Goal: Information Seeking & Learning: Learn about a topic

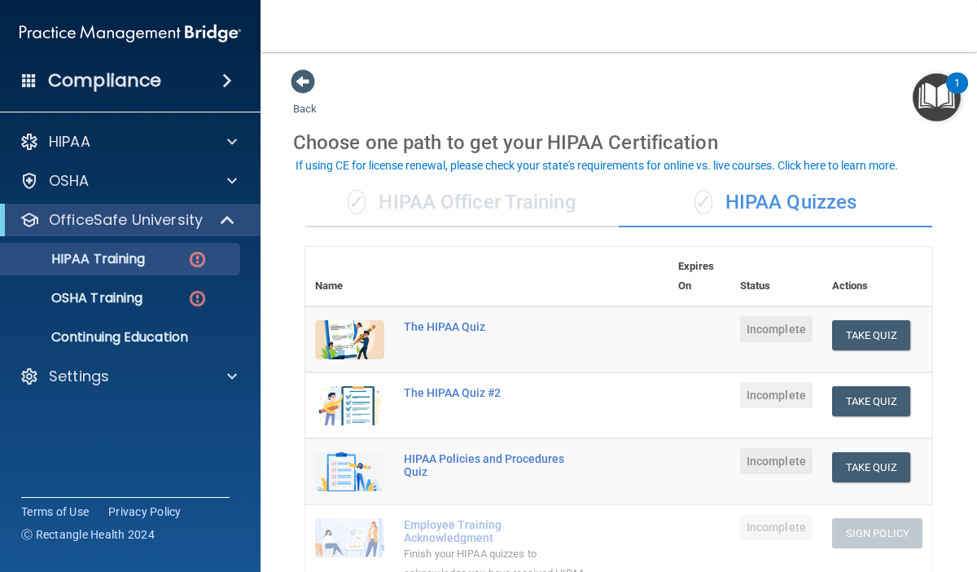
click at [956, 90] on div "1" at bounding box center [957, 93] width 6 height 21
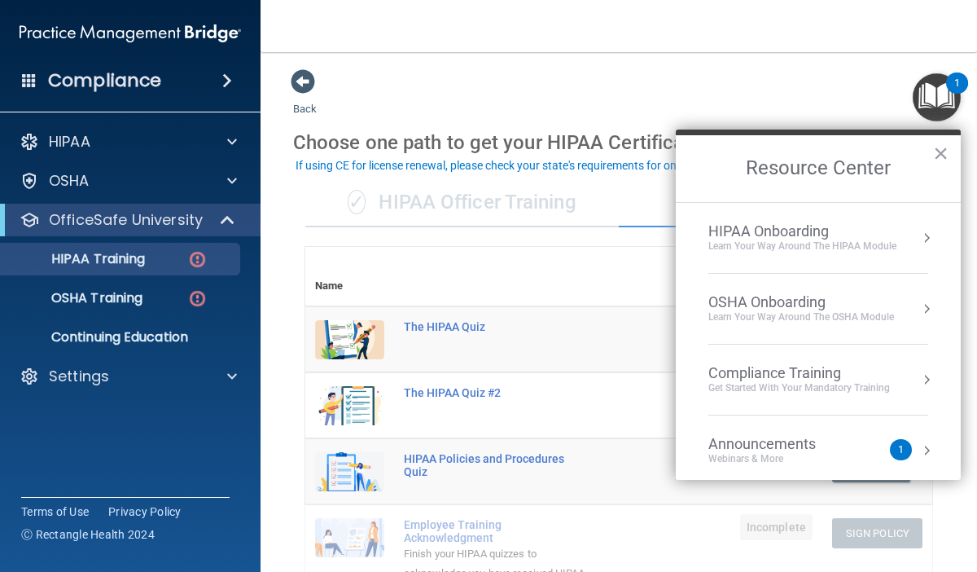
click at [897, 440] on div "1" at bounding box center [901, 449] width 22 height 21
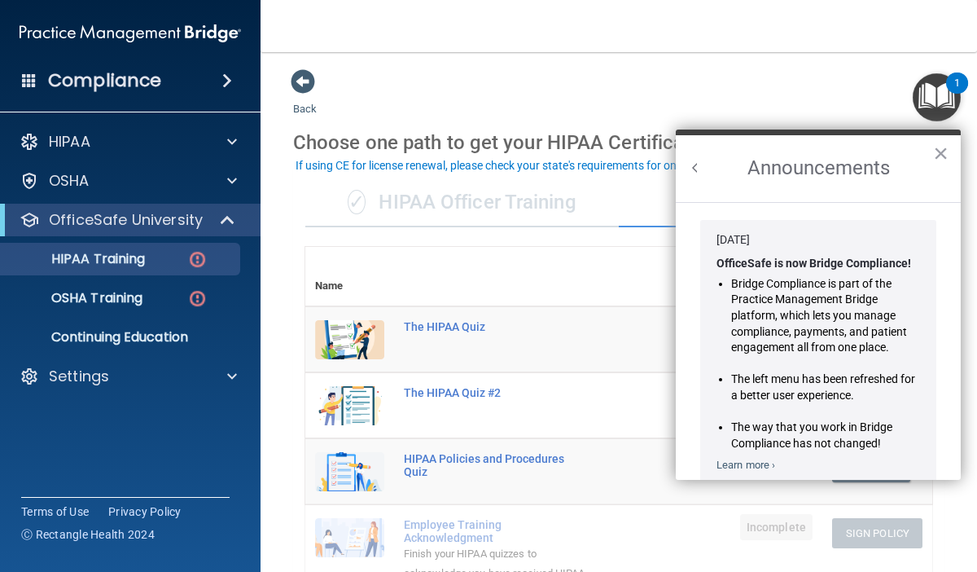
click at [897, 439] on li "The way that you work in Bridge Compliance has not changed!" at bounding box center [825, 435] width 189 height 32
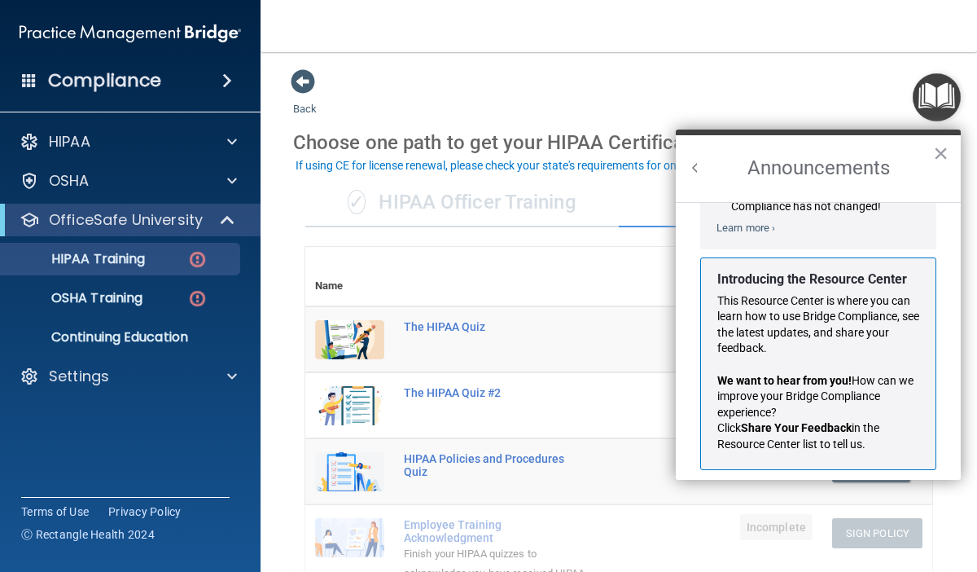
scroll to position [252, 0]
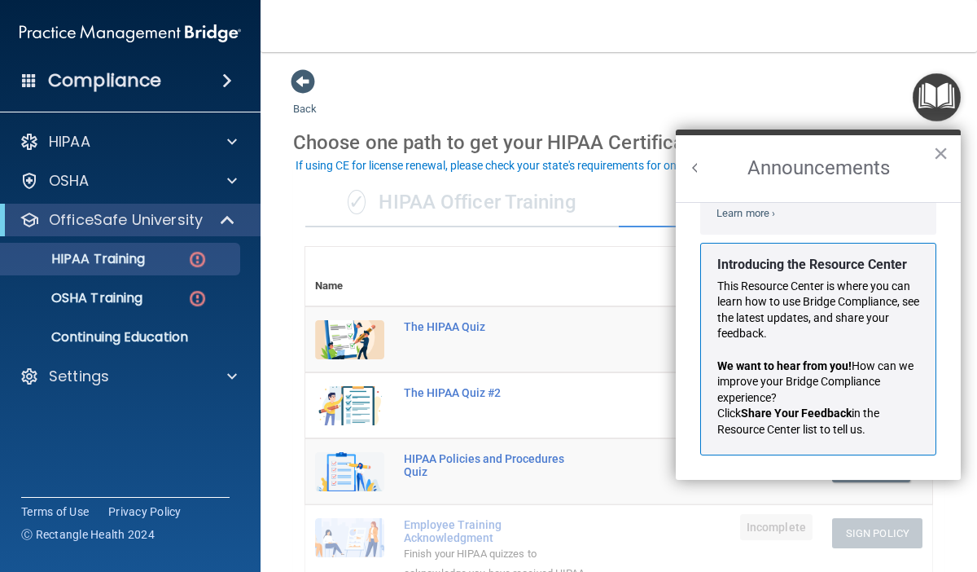
click at [852, 295] on p "This Resource Center is where you can learn how to use Bridge Compliance, see t…" at bounding box center [818, 310] width 202 height 64
click at [946, 155] on button "×" at bounding box center [940, 153] width 15 height 26
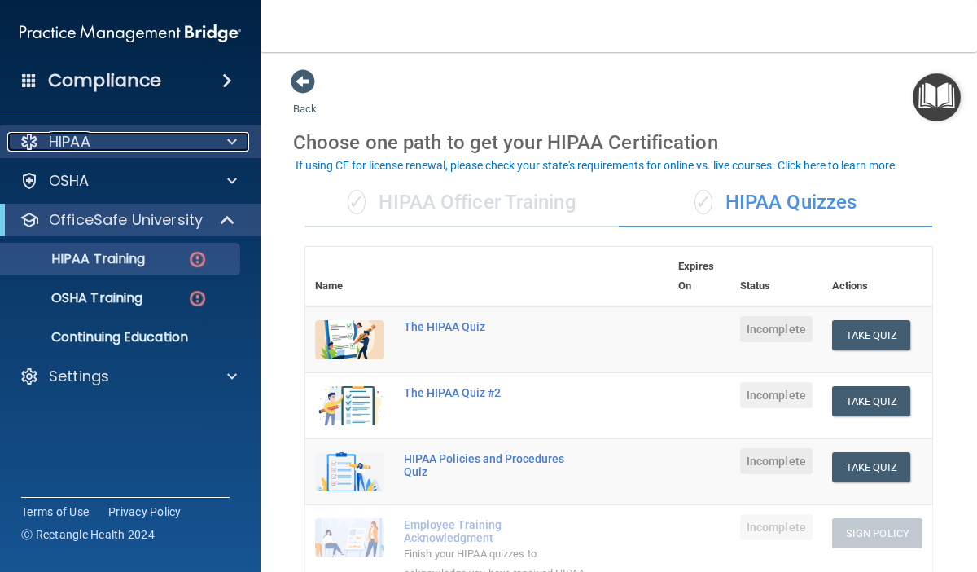
click at [129, 140] on div "HIPAA" at bounding box center [108, 142] width 202 height 20
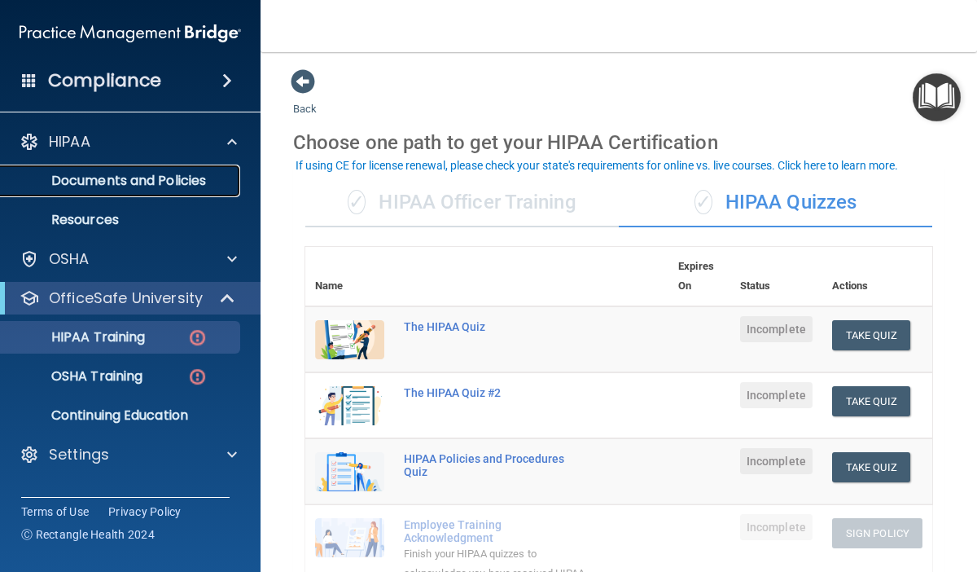
click at [139, 177] on p "Documents and Policies" at bounding box center [122, 181] width 222 height 16
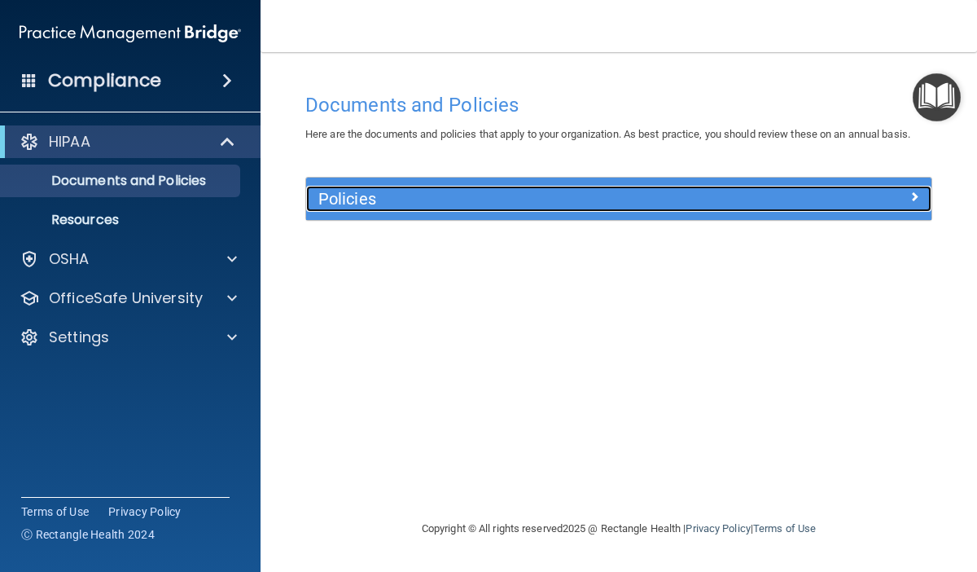
click at [386, 205] on h5 "Policies" at bounding box center [540, 199] width 445 height 18
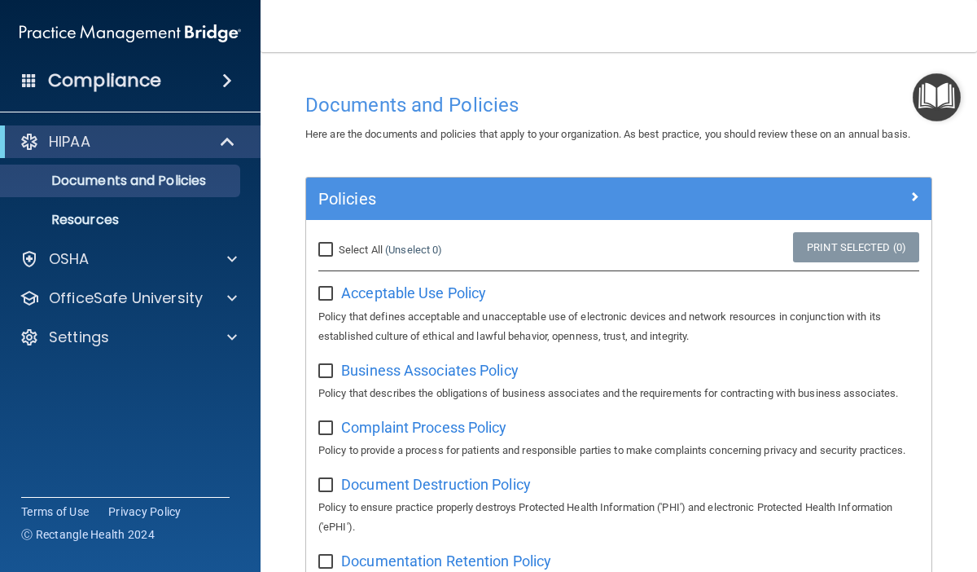
click at [108, 239] on div "HIPAA Documents and Policies Report an Incident Business Associates Emergency P…" at bounding box center [130, 242] width 261 height 247
click at [103, 221] on p "Resources" at bounding box center [122, 220] width 222 height 16
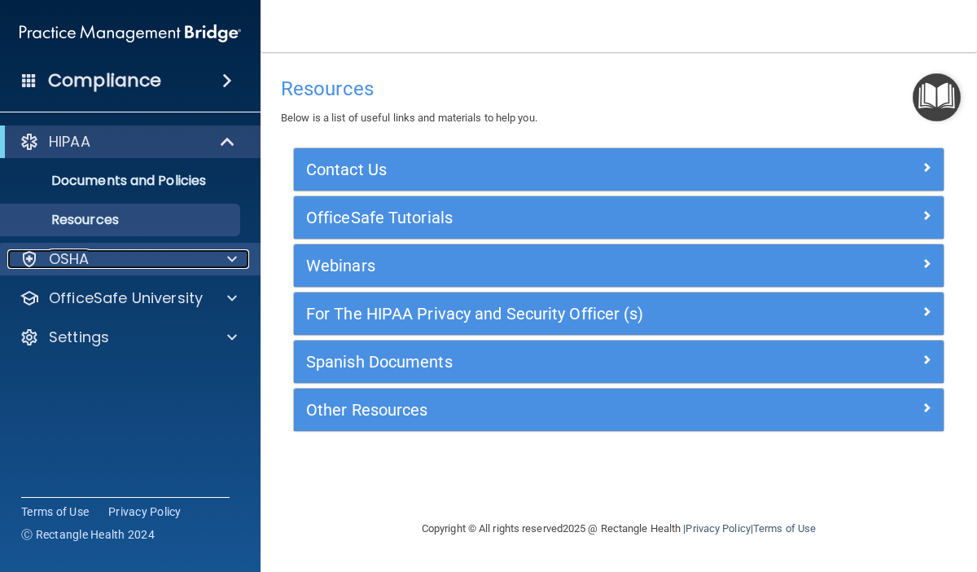
click at [87, 263] on p "OSHA" at bounding box center [69, 259] width 41 height 20
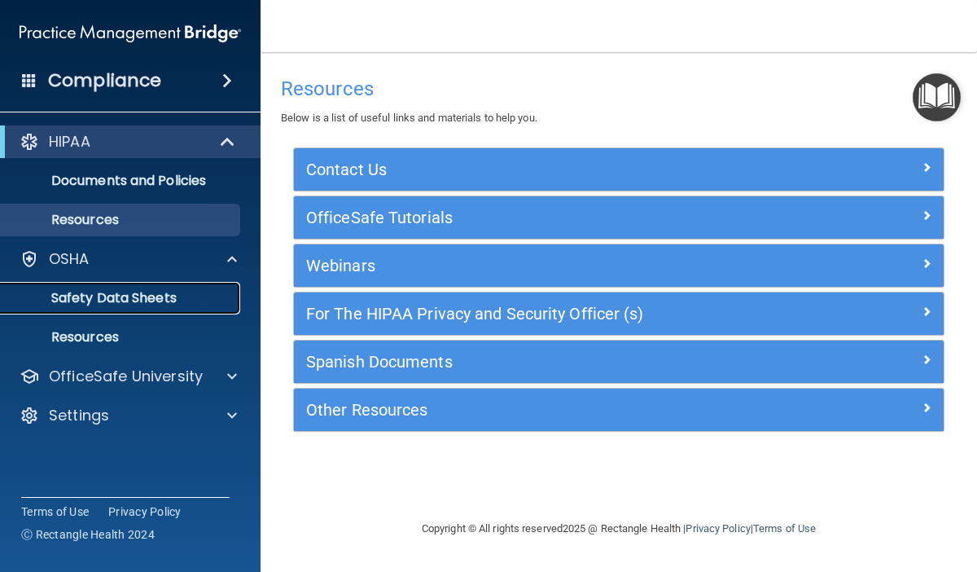
click at [114, 290] on p "Safety Data Sheets" at bounding box center [122, 298] width 222 height 16
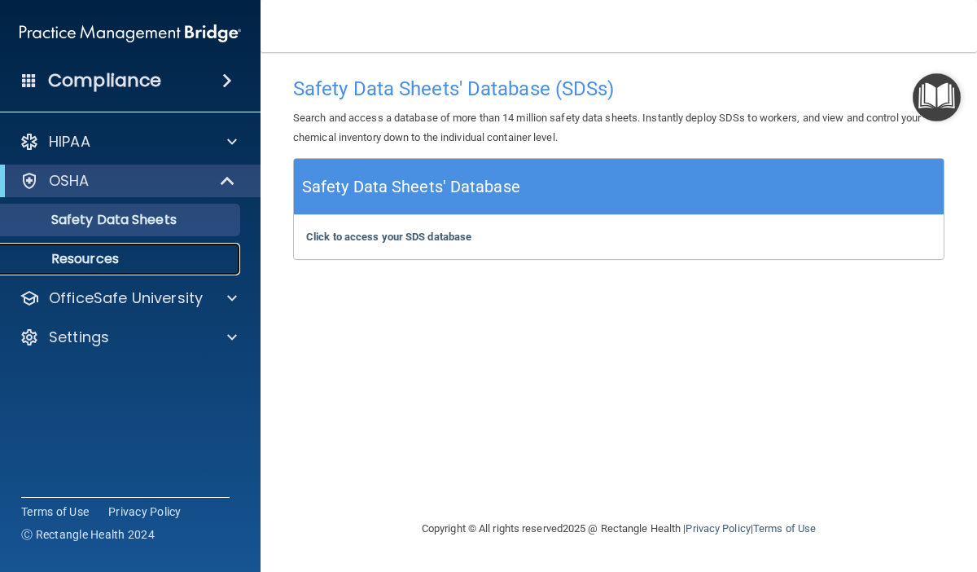
click at [109, 252] on p "Resources" at bounding box center [122, 259] width 222 height 16
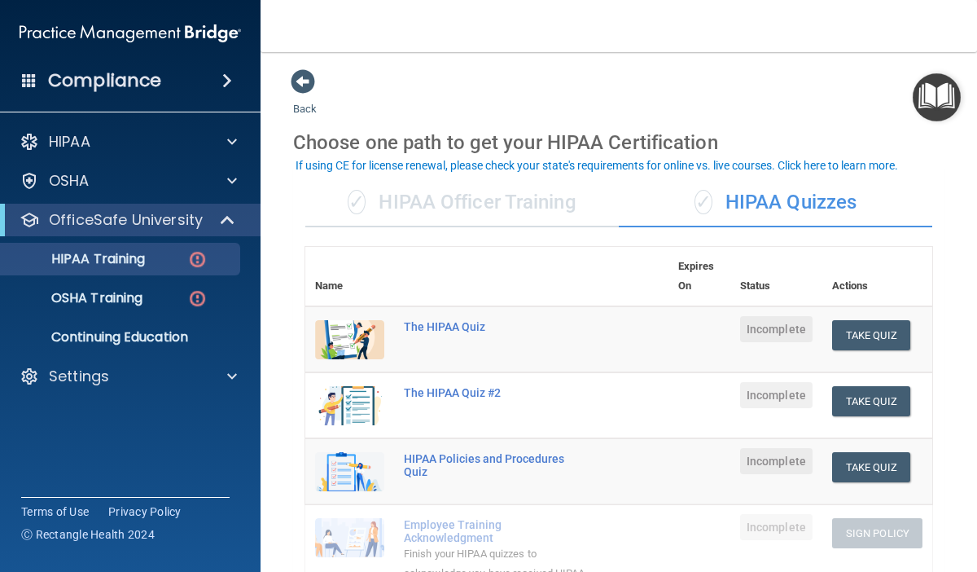
click at [948, 255] on main "Back Choose one path to get your HIPAA Certification ✓ HIPAA Officer Training ✓…" at bounding box center [619, 311] width 716 height 519
click at [968, 272] on main "Back Choose one path to get your HIPAA Certification ✓ HIPAA Officer Training ✓…" at bounding box center [619, 311] width 716 height 519
click at [497, 208] on div "✓ HIPAA Officer Training" at bounding box center [461, 202] width 313 height 49
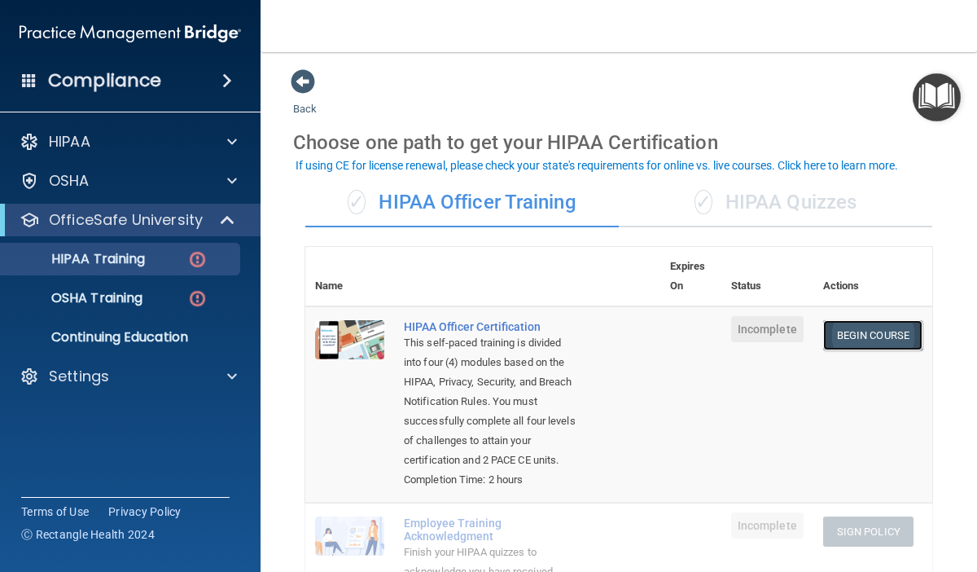
click at [872, 331] on link "Begin Course" at bounding box center [872, 335] width 99 height 30
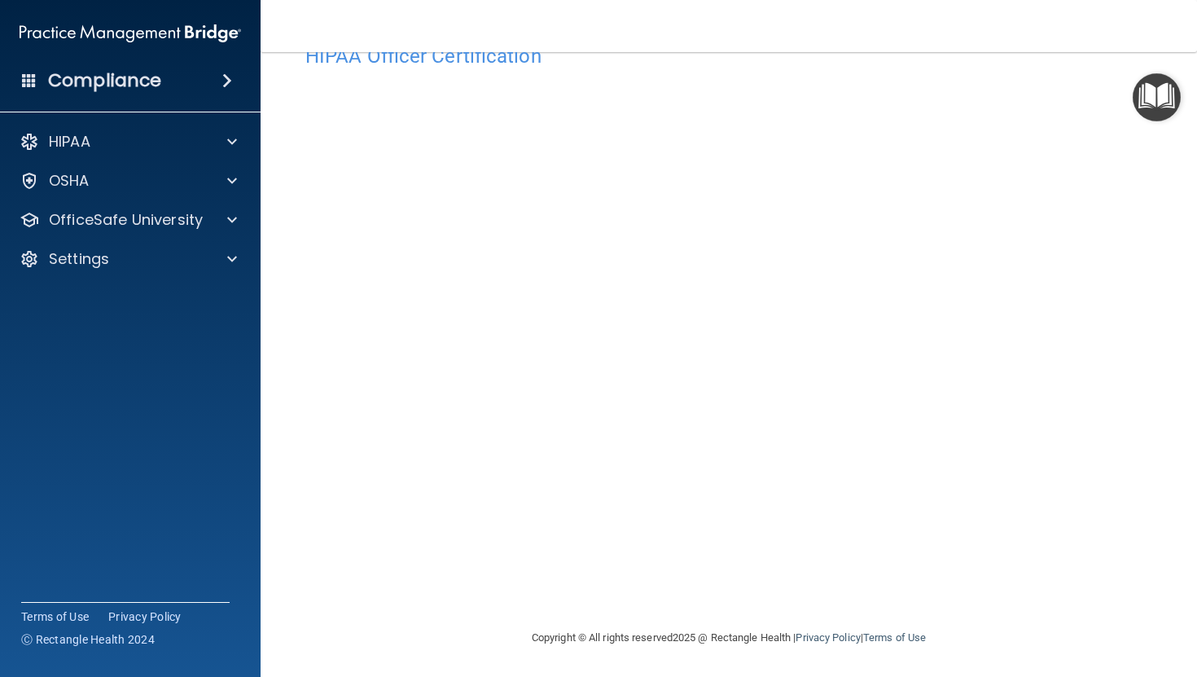
scroll to position [49, 0]
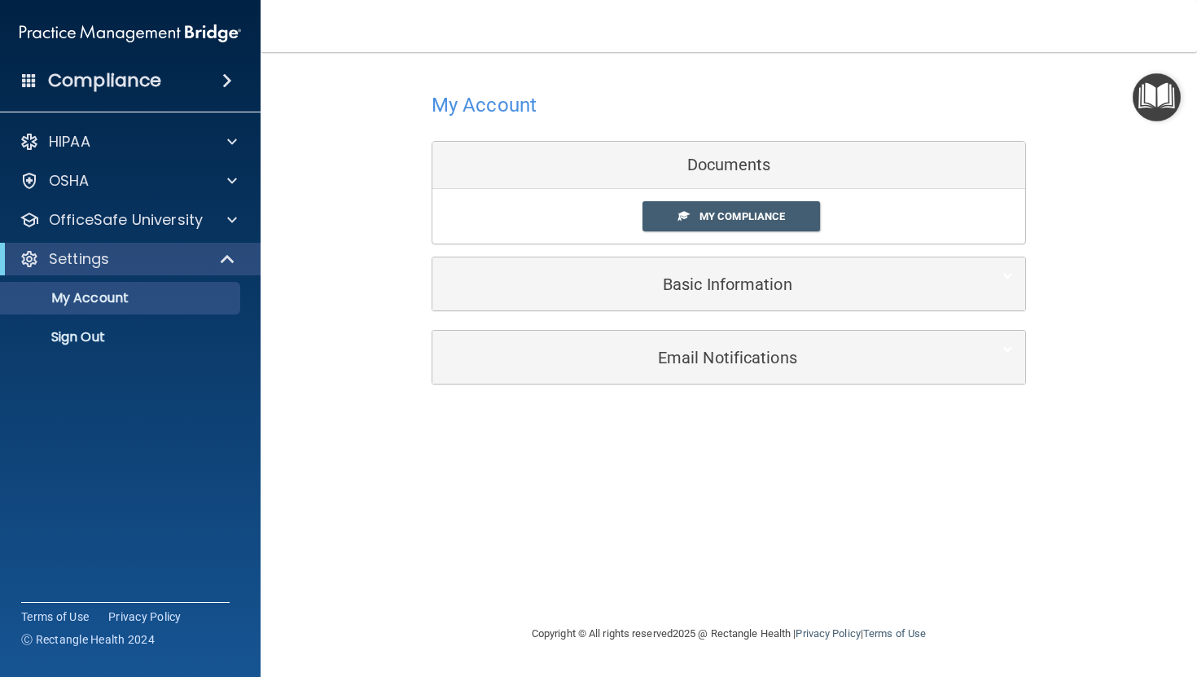
click at [736, 160] on div "Documents" at bounding box center [728, 165] width 593 height 47
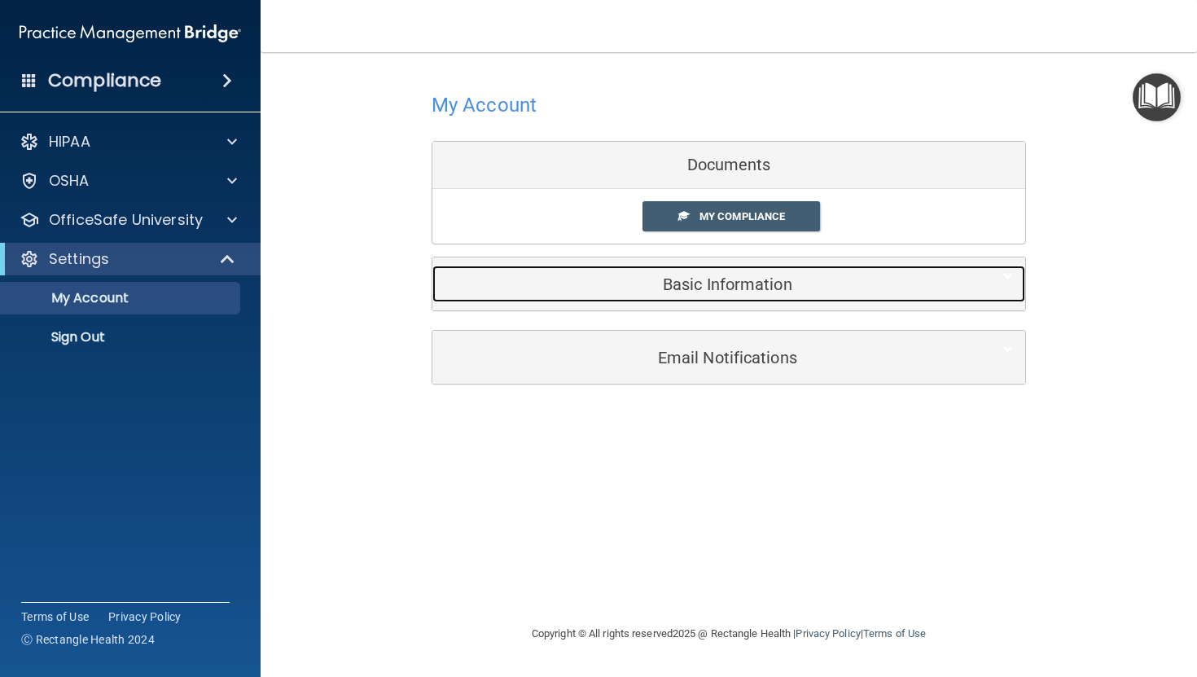
click at [750, 269] on div "Basic Information" at bounding box center [703, 283] width 543 height 37
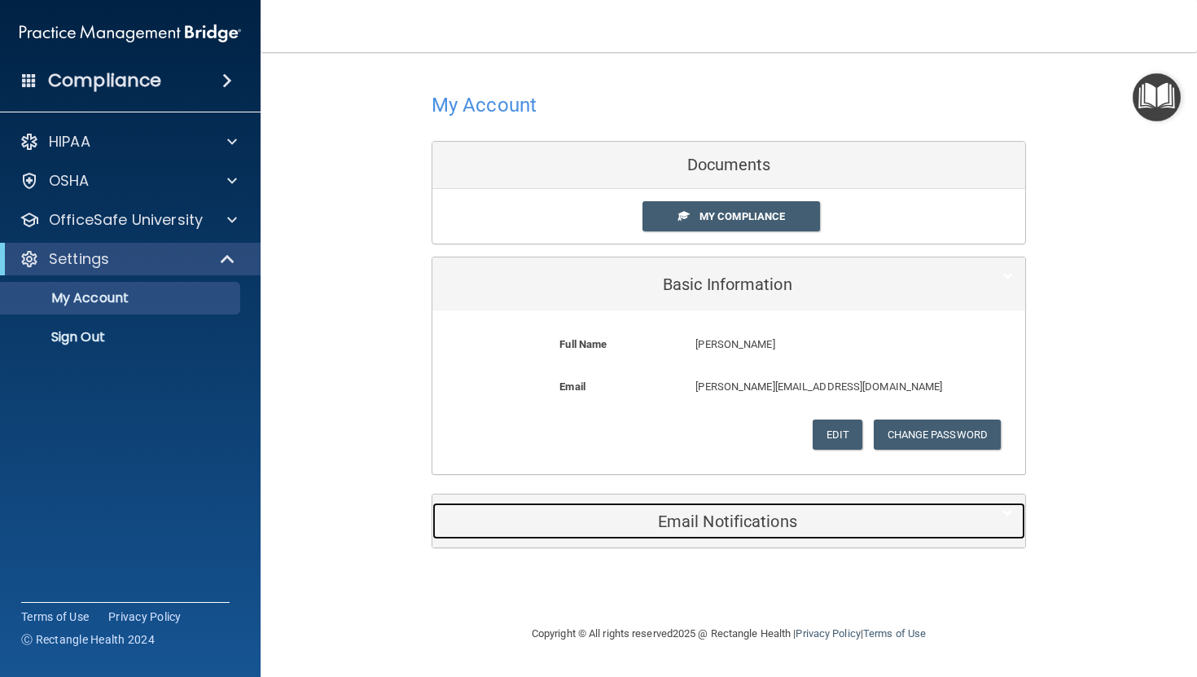
click at [758, 519] on h5 "Email Notifications" at bounding box center [704, 521] width 519 height 18
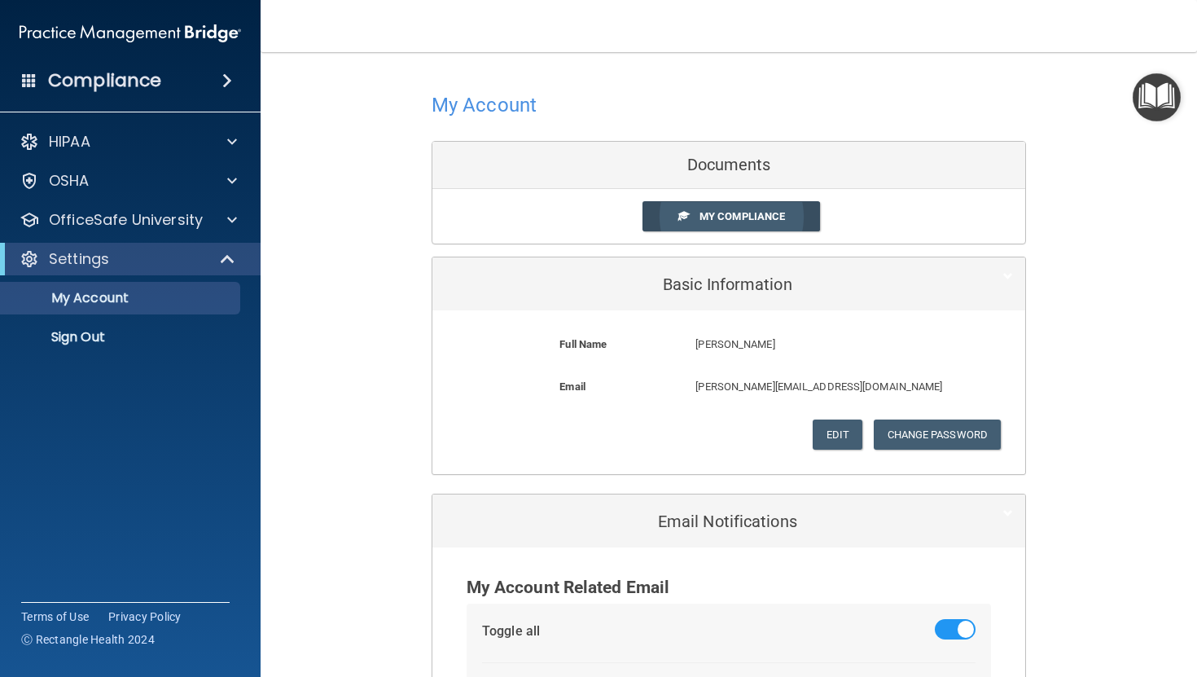
click at [776, 221] on span "My Compliance" at bounding box center [741, 216] width 85 height 12
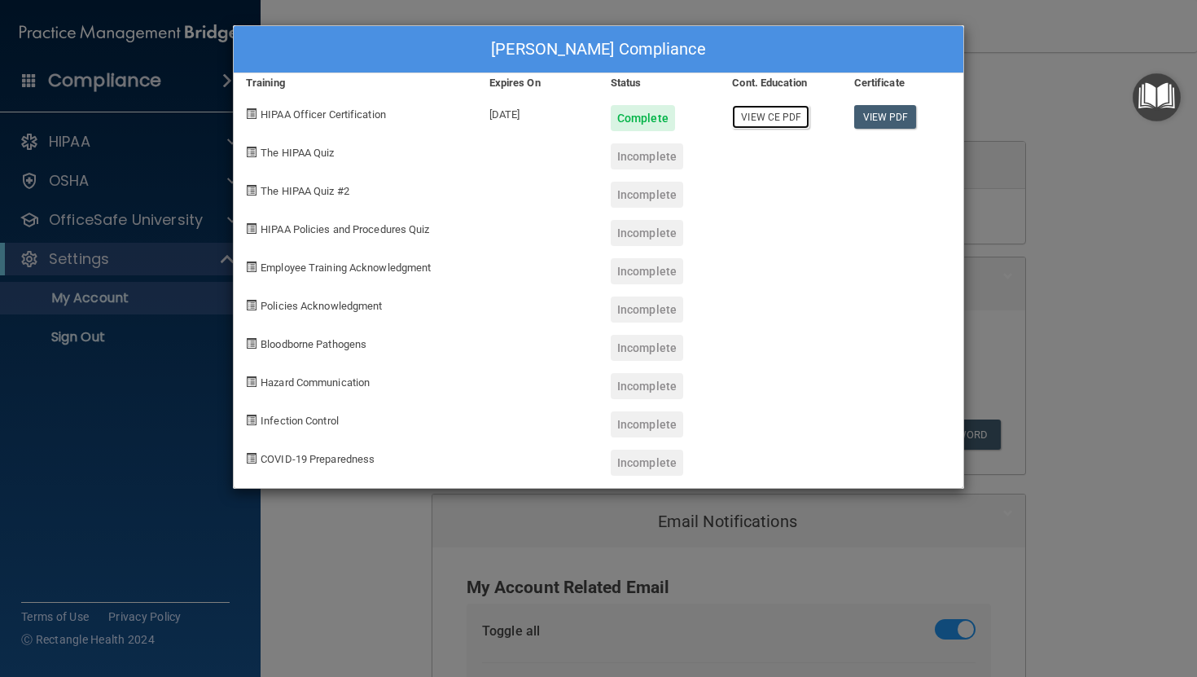
click at [793, 119] on link "View CE PDF" at bounding box center [770, 117] width 77 height 24
click at [889, 112] on link "View PDF" at bounding box center [885, 117] width 63 height 24
click at [976, 198] on div "Stephanie Wightman's Compliance Training Expires On Status Cont. Education Cert…" at bounding box center [598, 338] width 1197 height 677
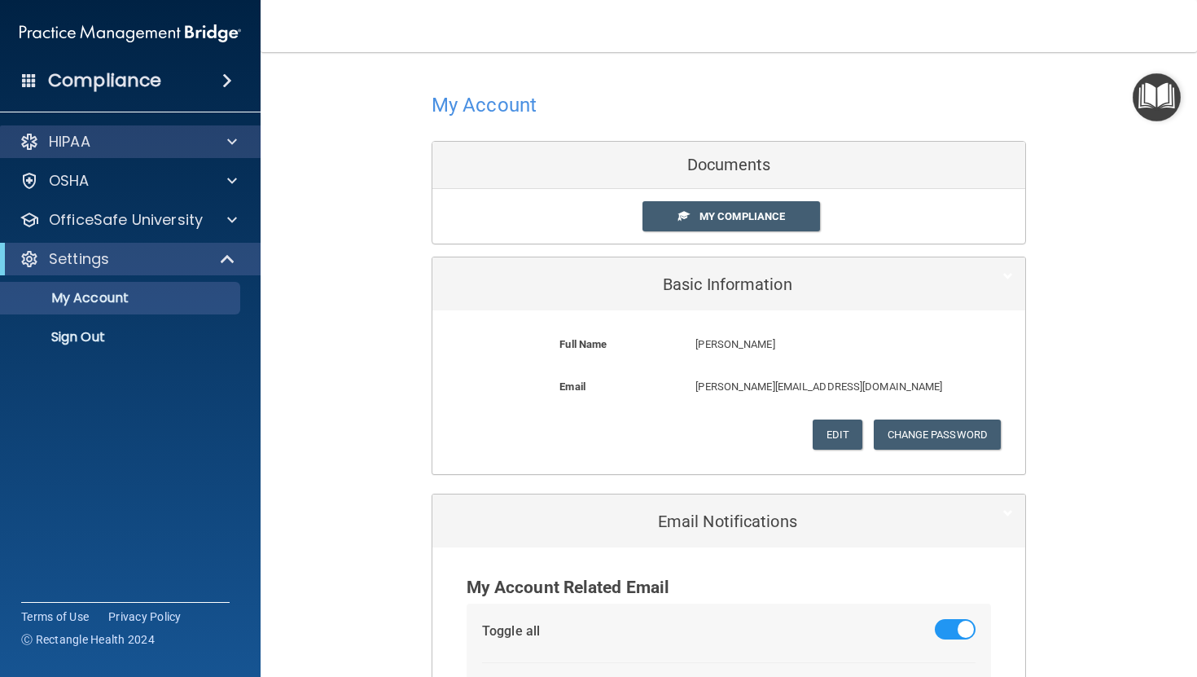
click at [103, 129] on div "HIPAA" at bounding box center [130, 141] width 261 height 33
click at [208, 144] on div "HIPAA" at bounding box center [108, 142] width 202 height 20
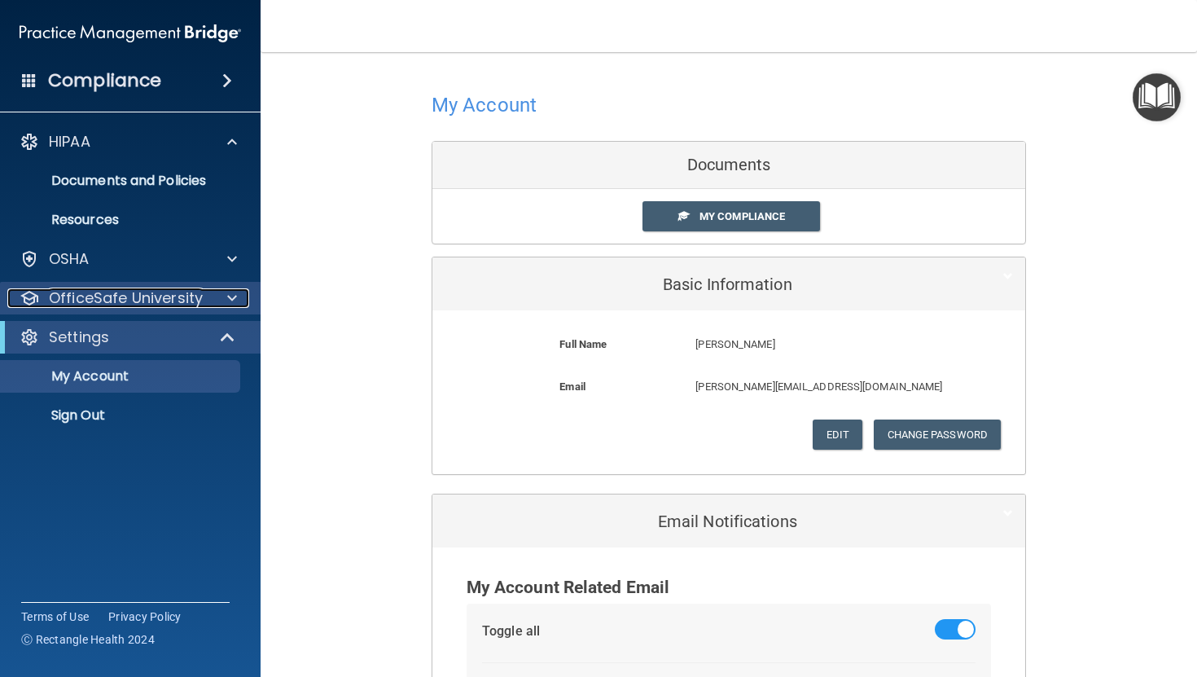
click at [138, 288] on p "OfficeSafe University" at bounding box center [126, 298] width 154 height 20
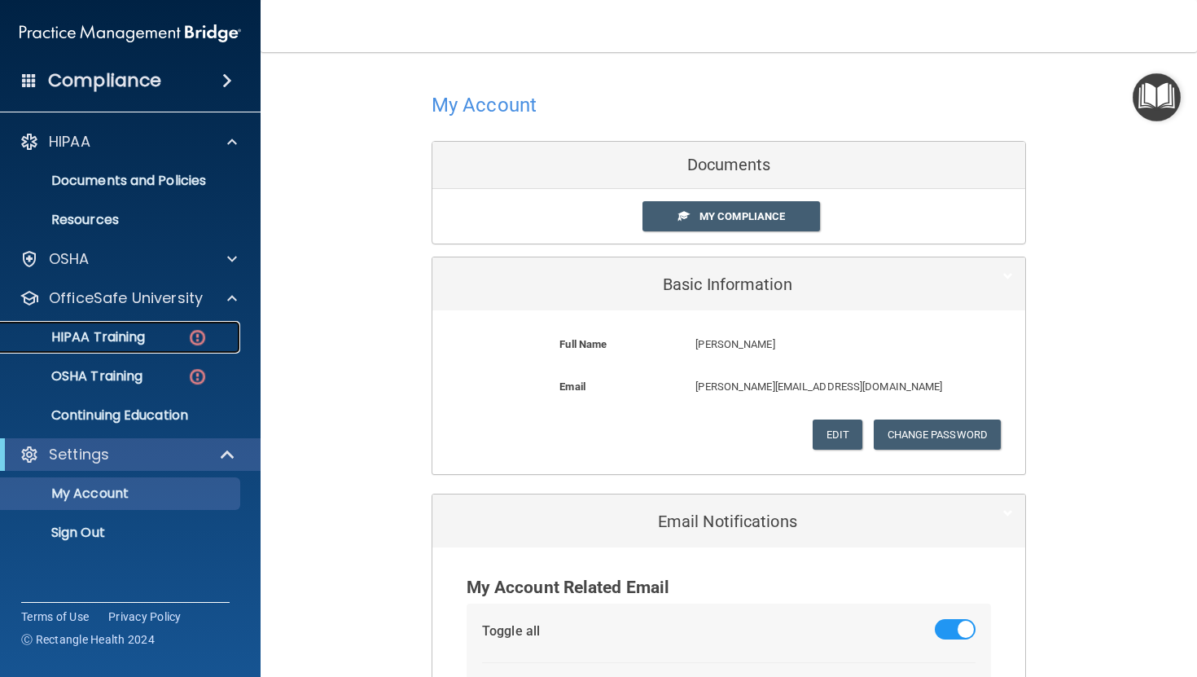
click at [142, 329] on p "HIPAA Training" at bounding box center [78, 337] width 134 height 16
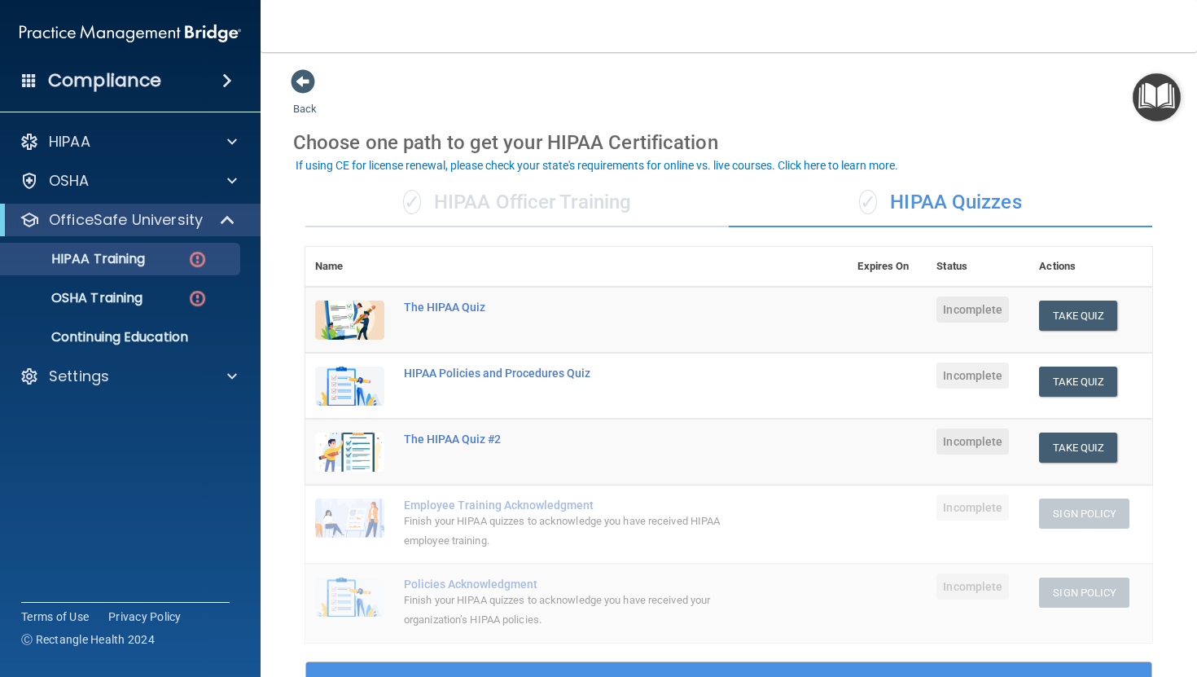
click at [577, 196] on div "✓ HIPAA Officer Training" at bounding box center [516, 202] width 423 height 49
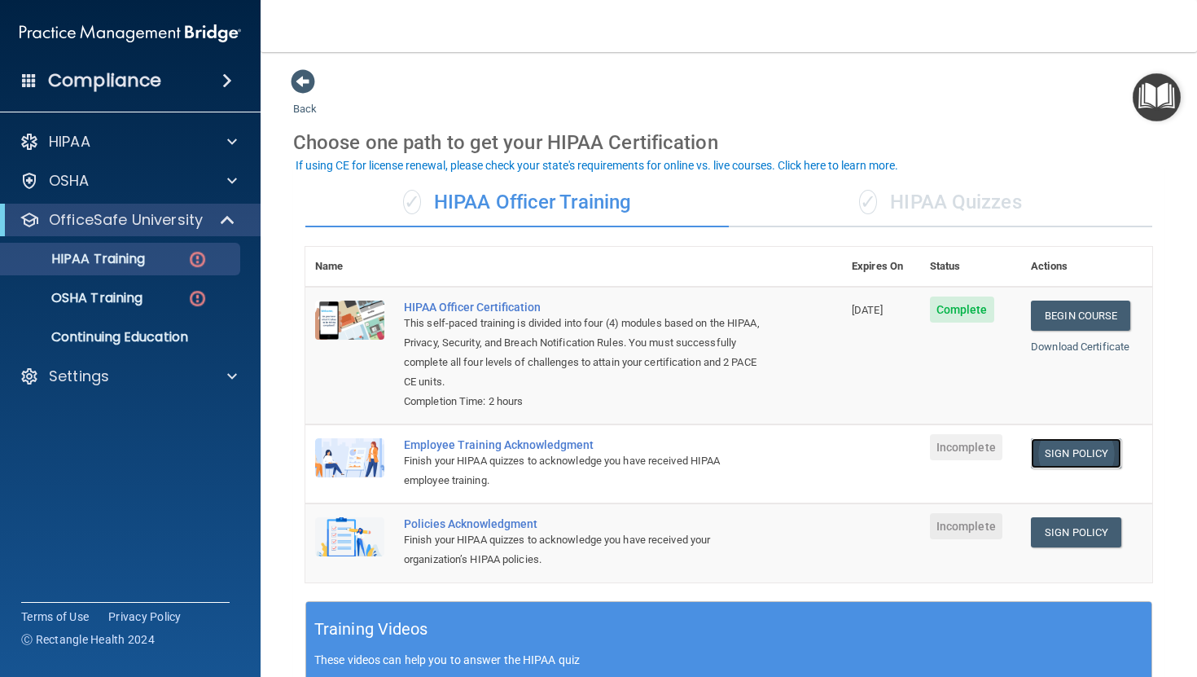
click at [976, 458] on link "Sign Policy" at bounding box center [1076, 453] width 90 height 30
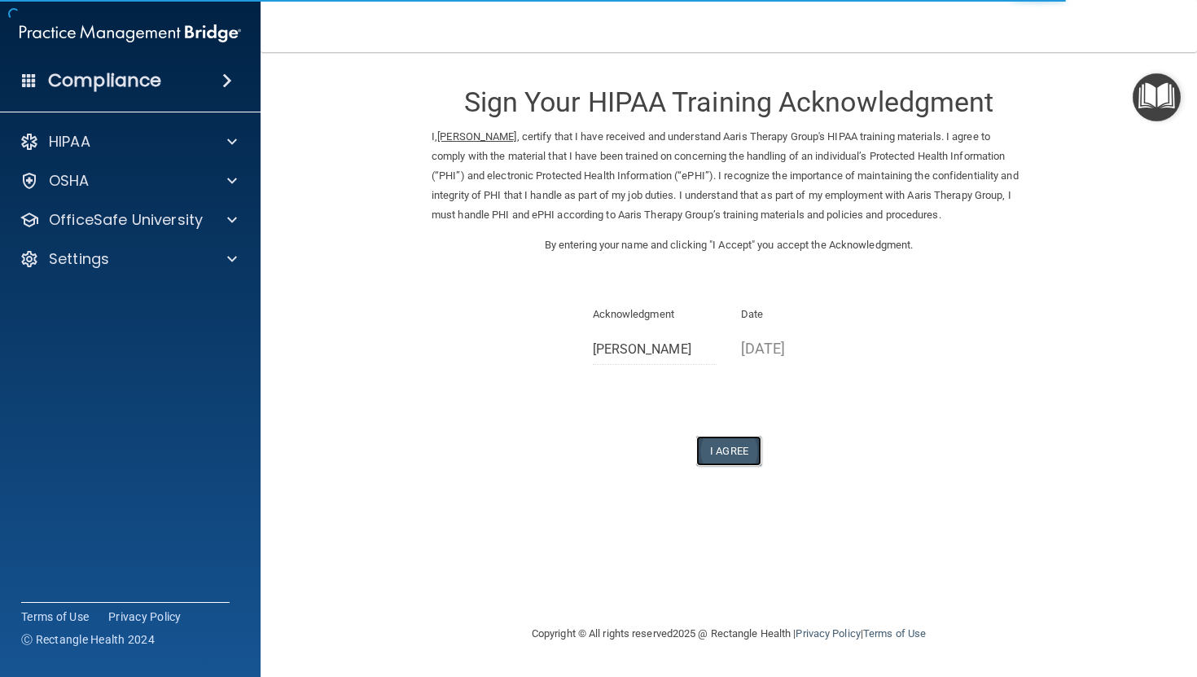
click at [734, 459] on button "I Agree" at bounding box center [728, 451] width 65 height 30
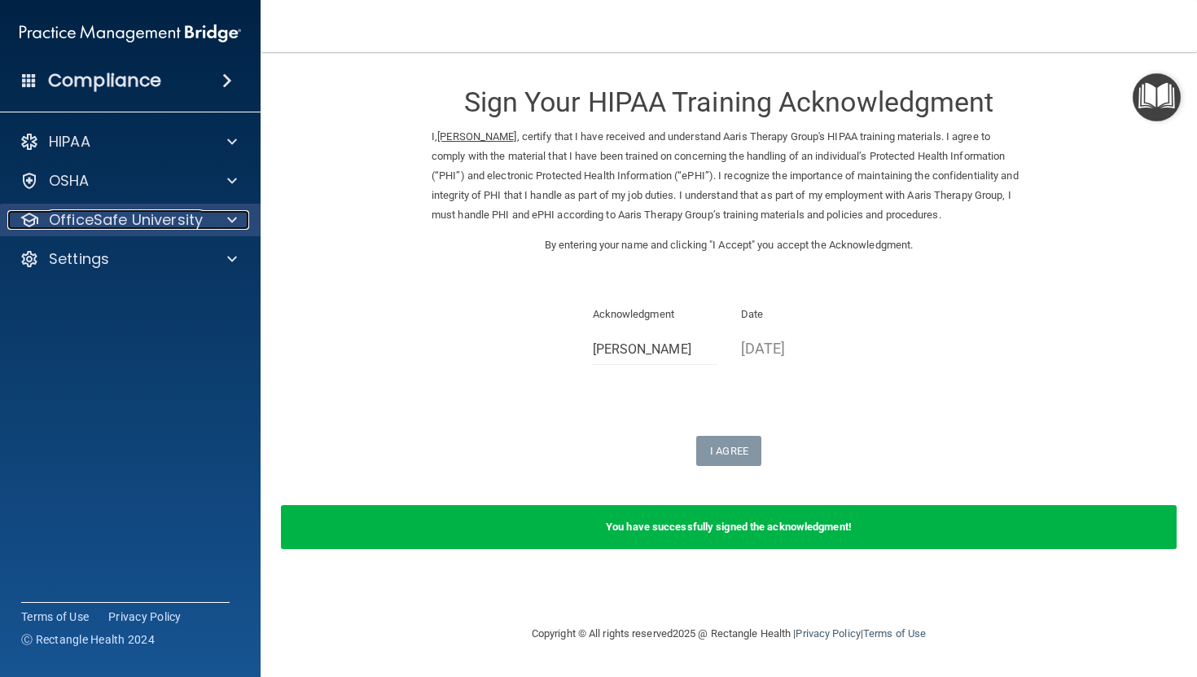
click at [145, 216] on p "OfficeSafe University" at bounding box center [126, 220] width 154 height 20
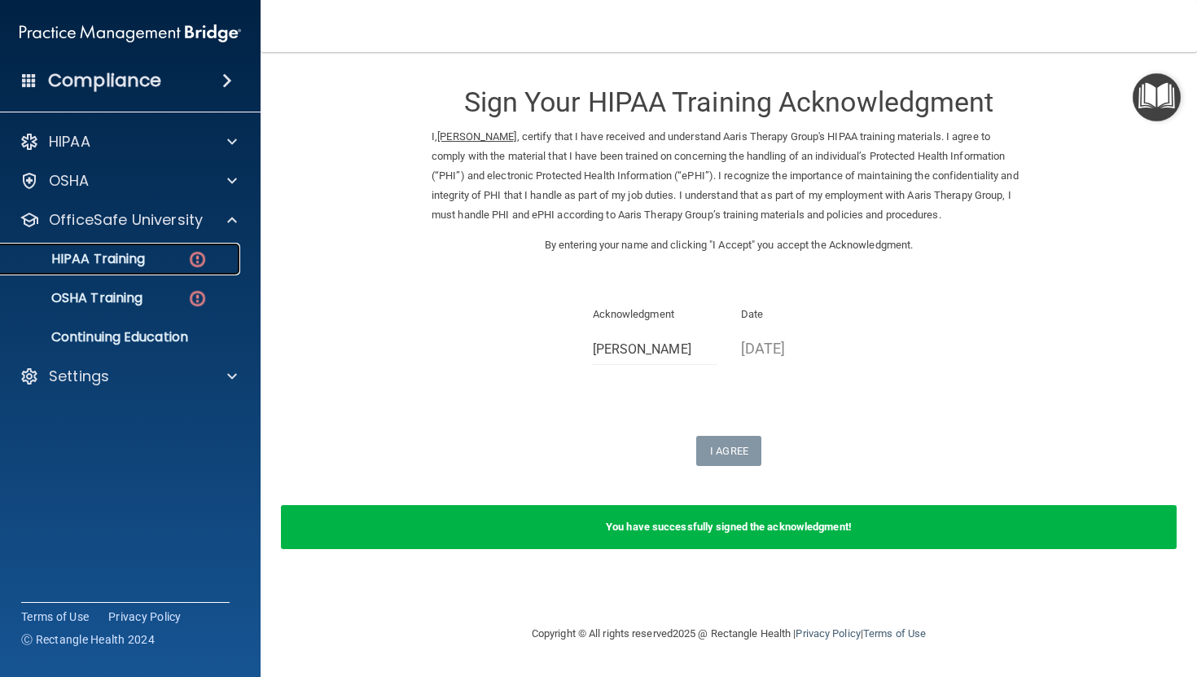
click at [168, 253] on div "HIPAA Training" at bounding box center [122, 259] width 222 height 16
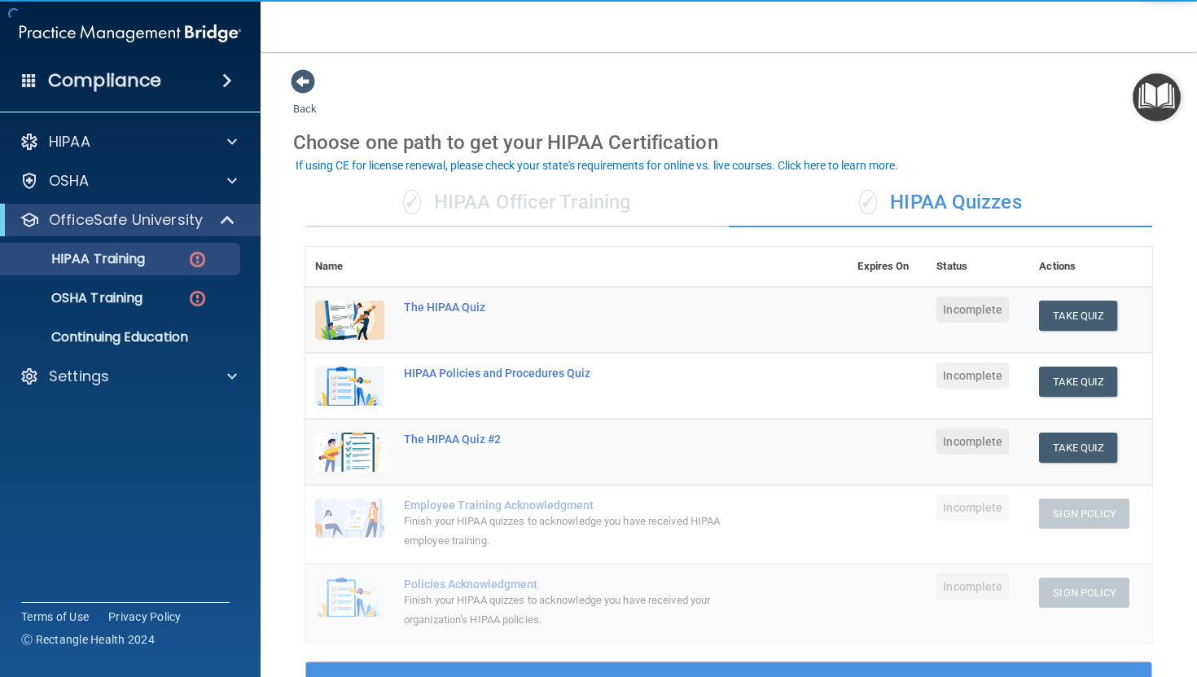
click at [586, 214] on div "✓ HIPAA Officer Training" at bounding box center [516, 202] width 423 height 49
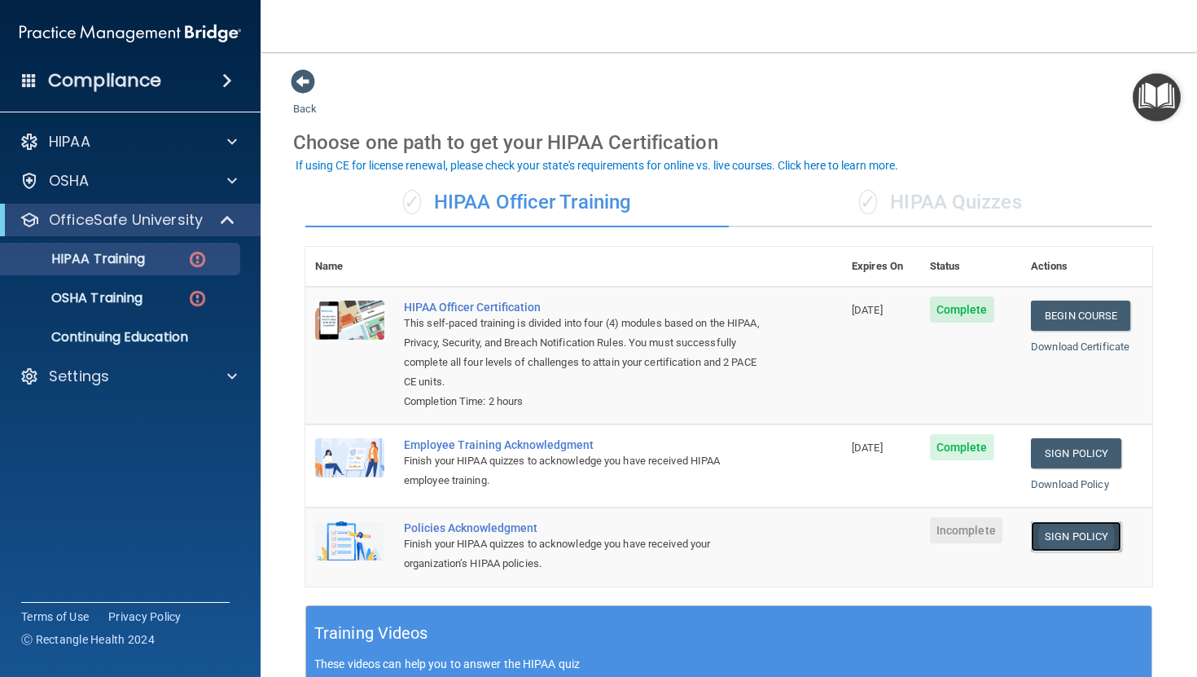
click at [1062, 532] on link "Sign Policy" at bounding box center [1076, 536] width 90 height 30
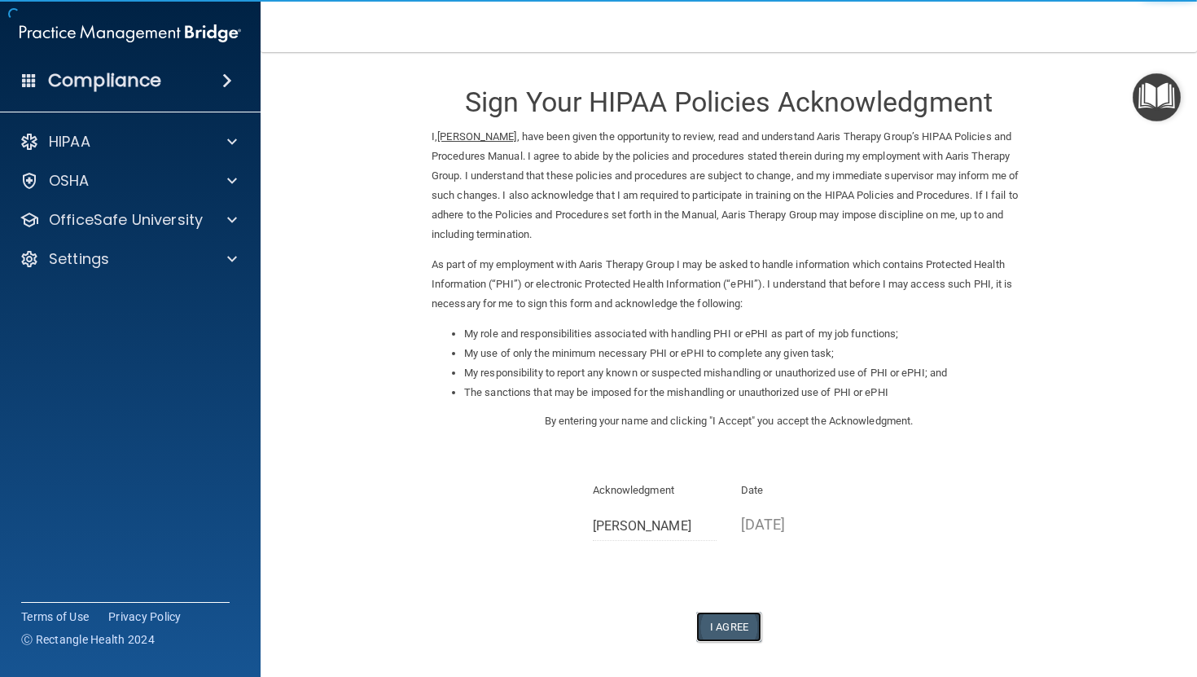
click at [719, 615] on button "I Agree" at bounding box center [728, 626] width 65 height 30
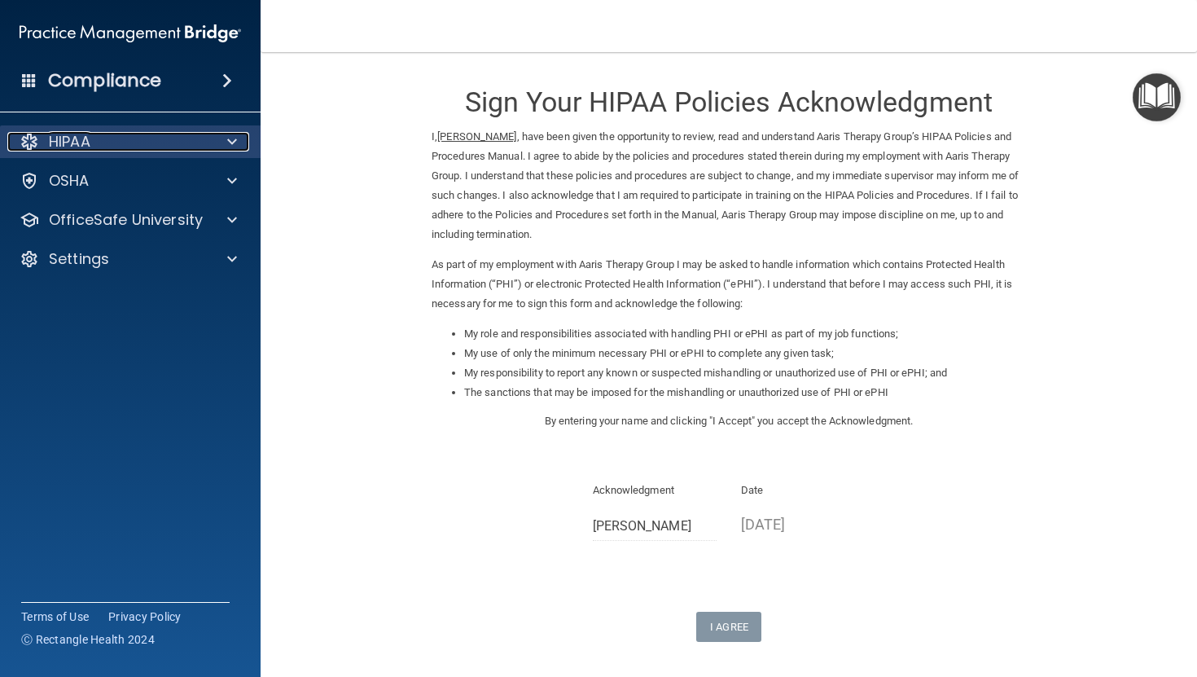
click at [199, 150] on div "HIPAA" at bounding box center [108, 142] width 202 height 20
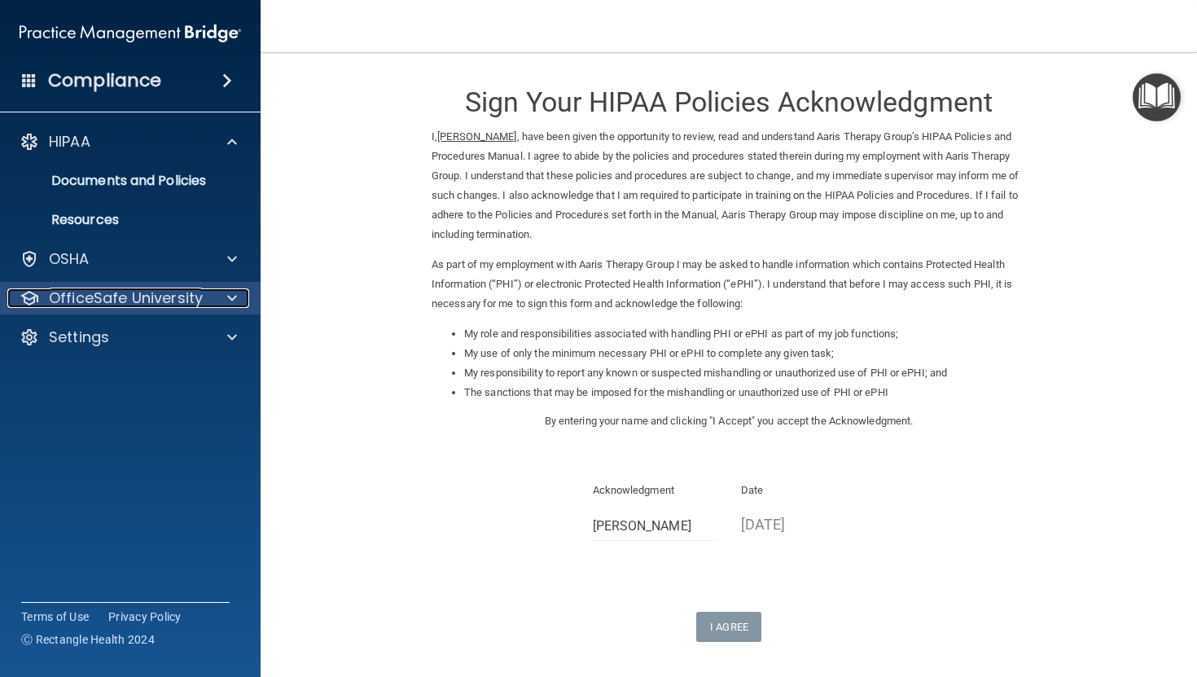
click at [184, 297] on p "OfficeSafe University" at bounding box center [126, 298] width 154 height 20
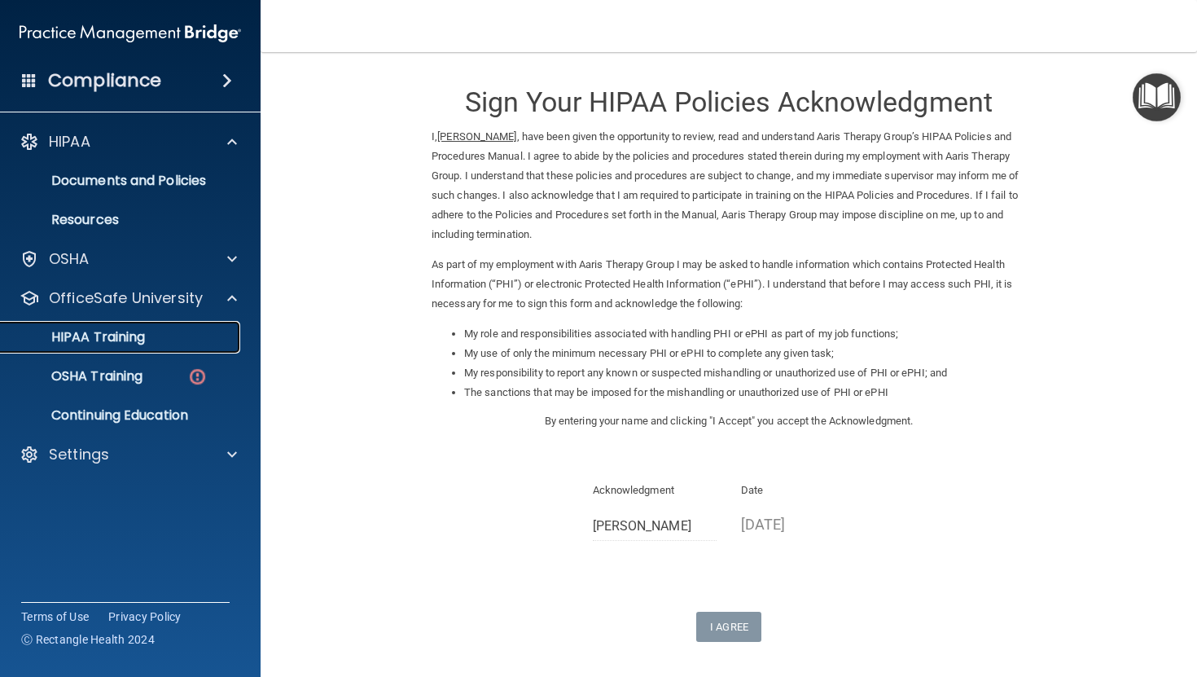
click at [183, 328] on link "HIPAA Training" at bounding box center [112, 337] width 256 height 33
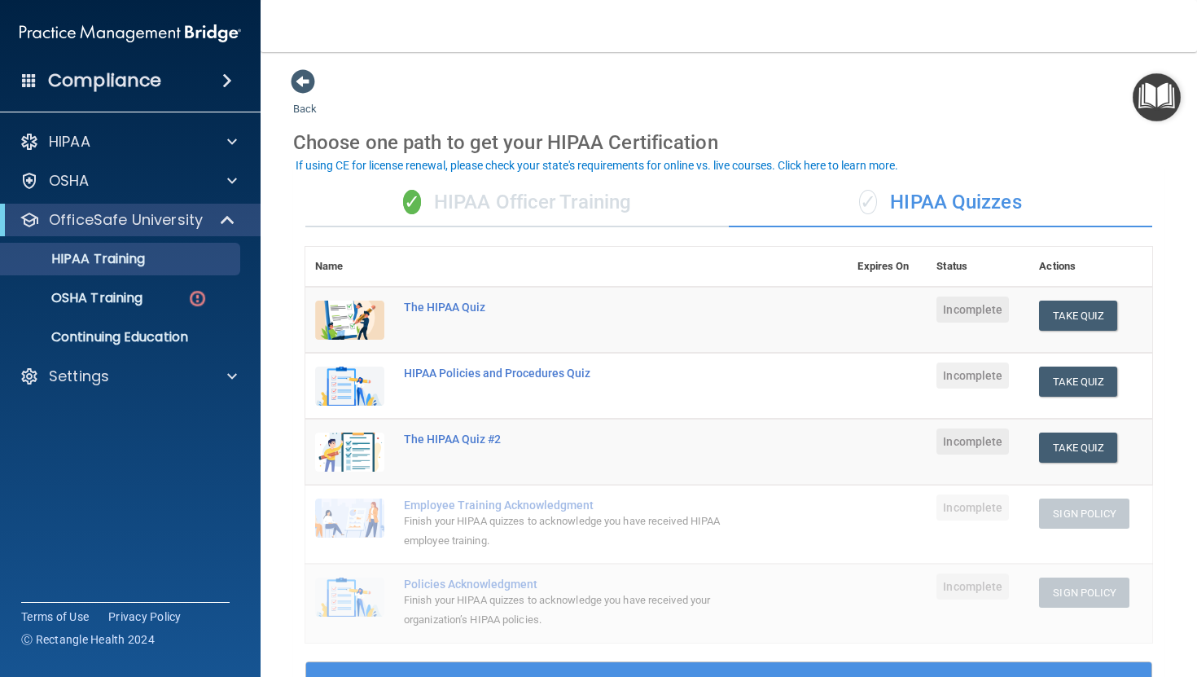
click at [601, 188] on div "✓ HIPAA Officer Training" at bounding box center [516, 202] width 423 height 49
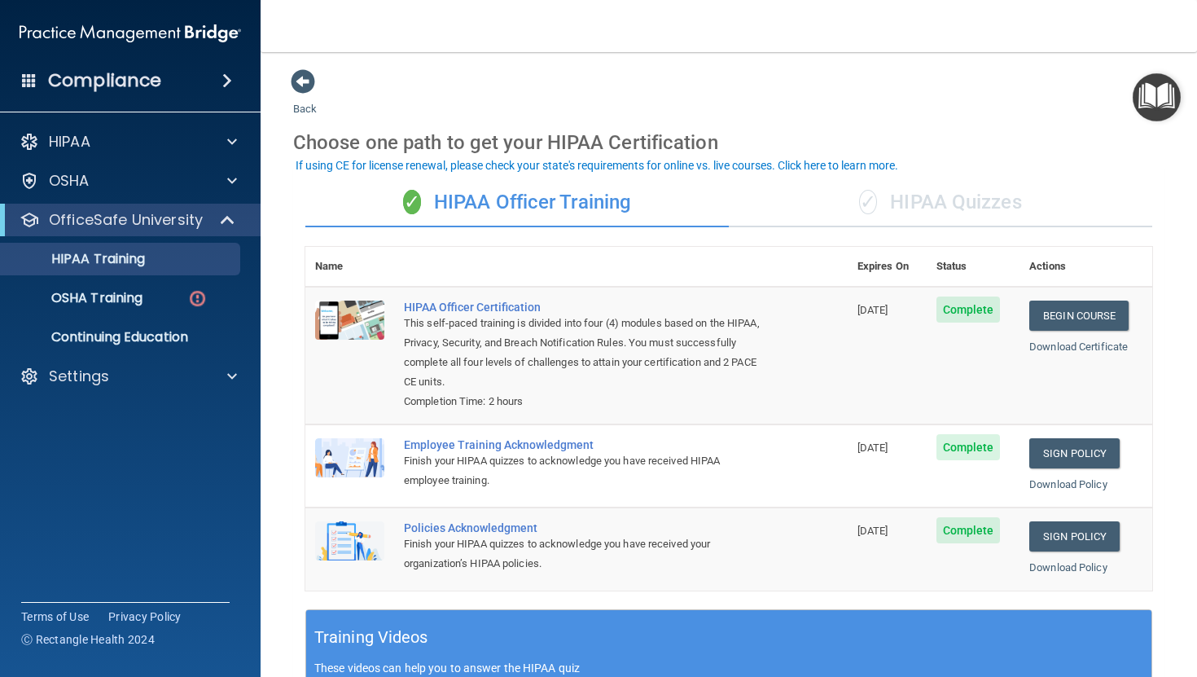
click at [949, 208] on div "✓ HIPAA Quizzes" at bounding box center [940, 202] width 423 height 49
